Goal: Check status

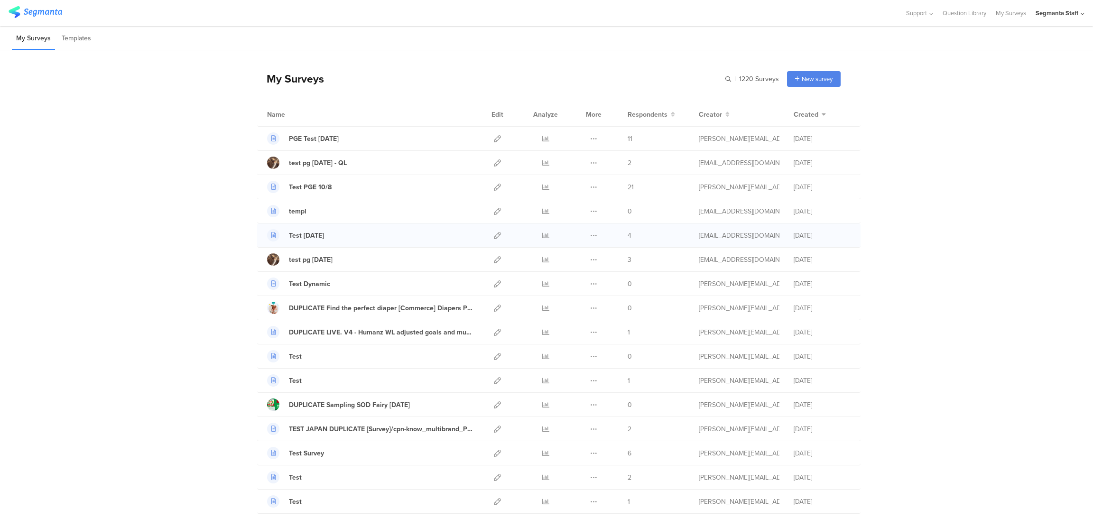
click at [545, 236] on div at bounding box center [545, 235] width 28 height 24
click at [542, 236] on icon at bounding box center [545, 235] width 7 height 7
